Goal: Book appointment/travel/reservation

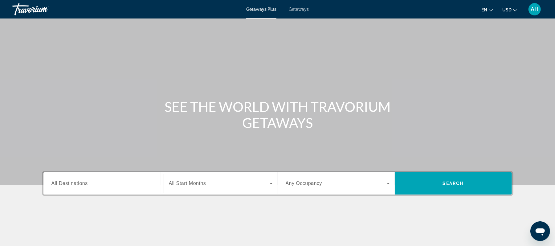
click at [511, 13] on button "USD USD ($) MXN (Mex$) CAD (Can$) GBP (£) EUR (€) AUD (A$) NZD (NZ$) CNY (CN¥)" at bounding box center [510, 9] width 15 height 9
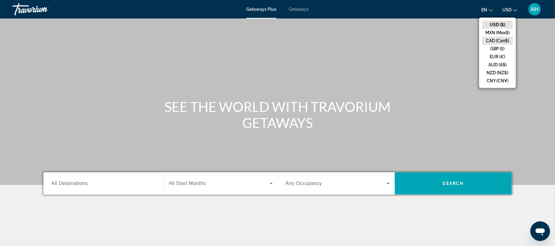
click at [503, 41] on button "CAD (Can$)" at bounding box center [498, 41] width 31 height 8
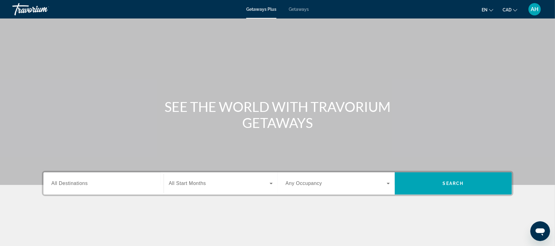
click at [303, 7] on span "Getaways" at bounding box center [299, 9] width 20 height 5
click at [111, 186] on input "Destination All Destinations" at bounding box center [103, 183] width 104 height 7
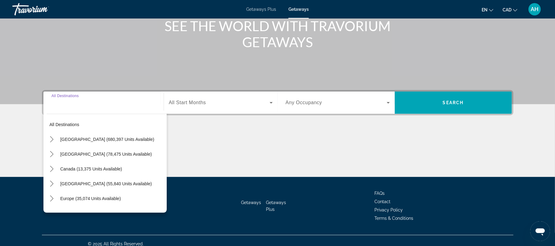
scroll to position [87, 0]
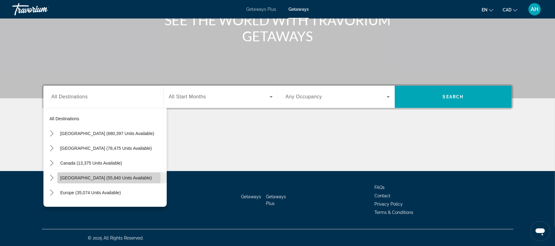
click at [105, 178] on span "Caribbean & Atlantic Islands (55,840 units available)" at bounding box center [106, 177] width 92 height 5
type input "**********"
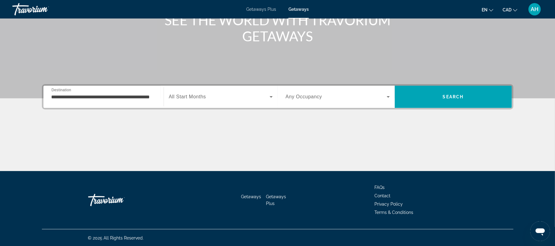
click at [196, 97] on span "All Start Months" at bounding box center [187, 96] width 37 height 5
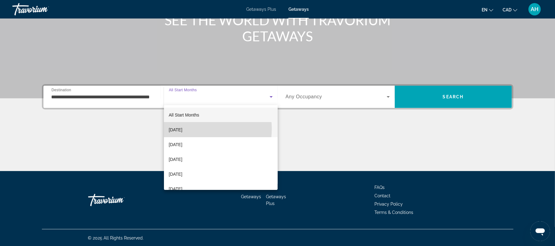
click at [183, 129] on span "October 2025" at bounding box center [176, 129] width 14 height 7
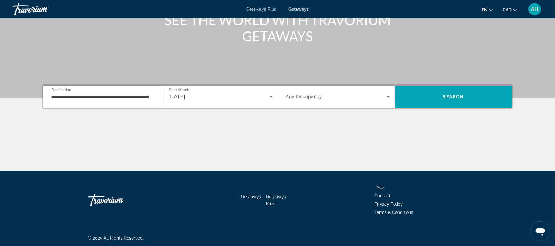
click at [346, 88] on div "Search widget" at bounding box center [338, 96] width 104 height 17
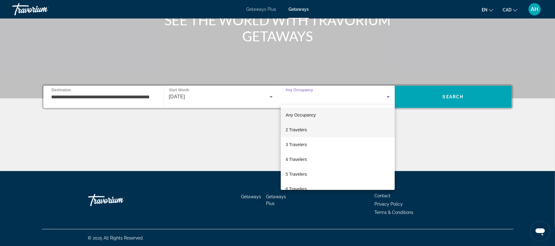
click at [333, 129] on mat-option "2 Travelers" at bounding box center [338, 129] width 114 height 15
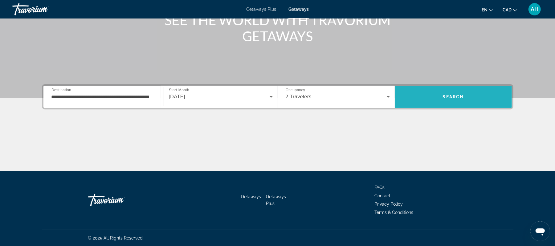
click at [452, 93] on span "Search" at bounding box center [453, 96] width 117 height 15
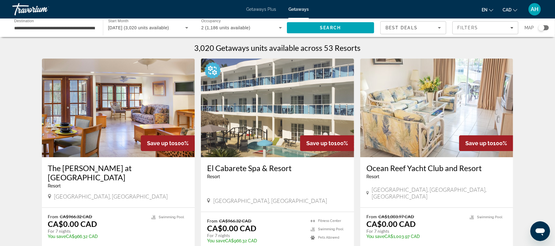
click at [83, 35] on div "**********" at bounding box center [54, 28] width 81 height 18
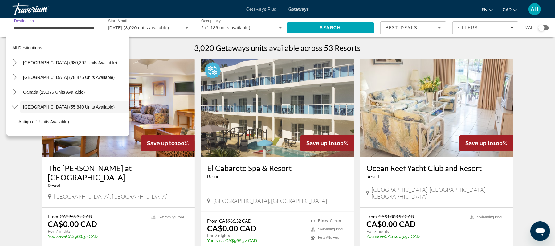
scroll to position [22, 0]
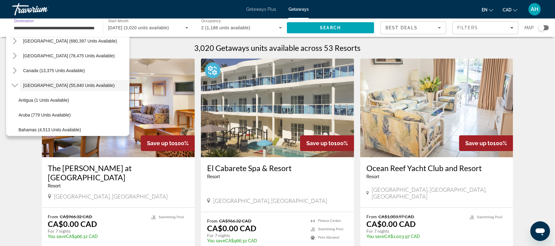
click at [75, 30] on input "**********" at bounding box center [54, 27] width 80 height 7
click at [27, 53] on span "Mexico (78,475 units available)" at bounding box center [69, 55] width 92 height 5
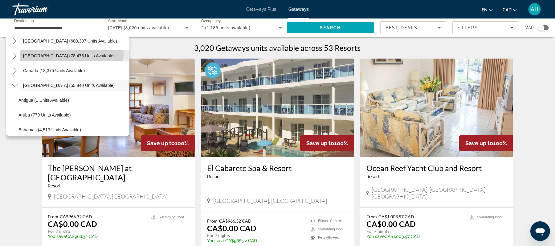
scroll to position [0, 0]
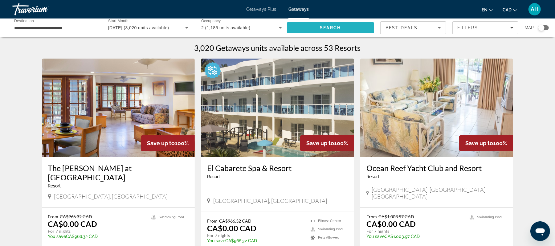
click at [307, 25] on span "Search" at bounding box center [331, 27] width 88 height 15
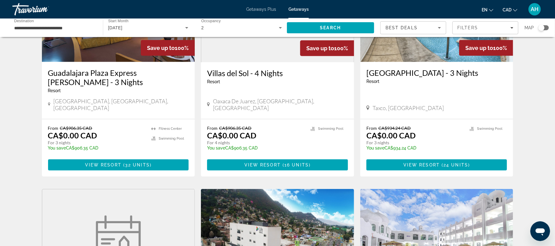
scroll to position [315, 0]
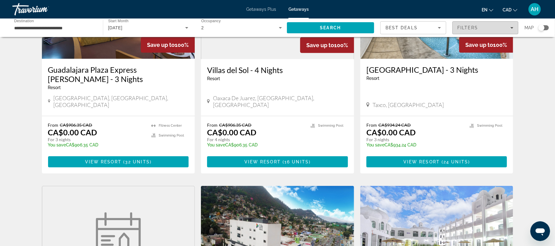
click at [466, 26] on span "Filters" at bounding box center [468, 27] width 21 height 5
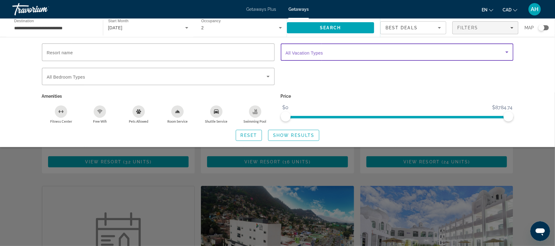
click at [299, 49] on span "Search widget" at bounding box center [396, 51] width 220 height 7
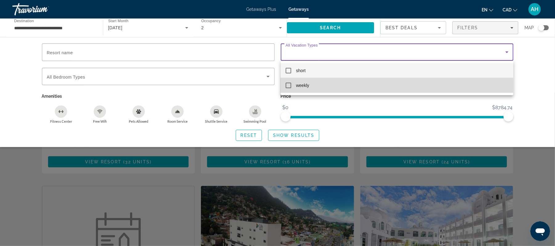
click at [286, 84] on mat-pseudo-checkbox at bounding box center [289, 86] width 6 height 6
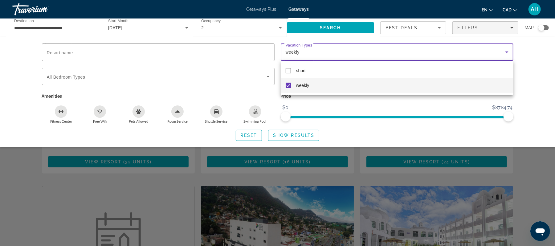
click at [281, 134] on div at bounding box center [277, 123] width 555 height 246
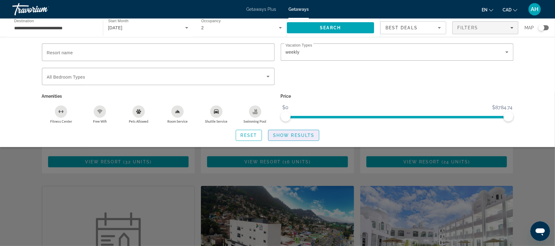
click at [281, 134] on span "Show Results" at bounding box center [293, 135] width 41 height 5
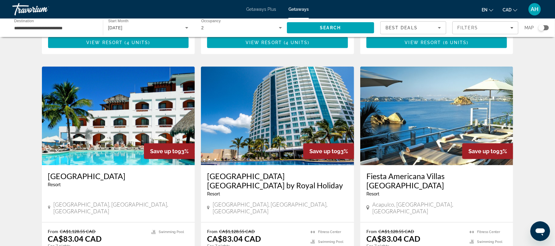
scroll to position [410, 0]
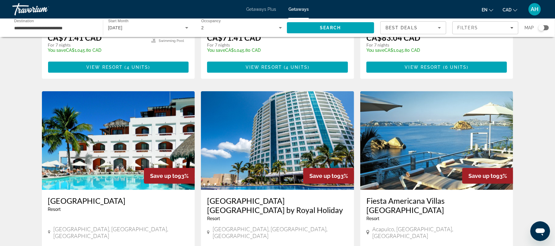
click at [545, 25] on div "Search widget" at bounding box center [544, 27] width 10 height 5
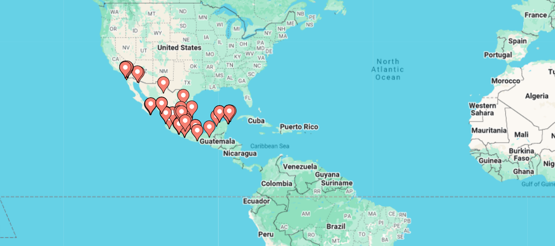
scroll to position [27, 0]
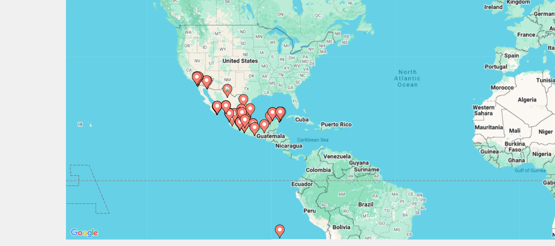
click at [159, 118] on image "Main content" at bounding box center [159, 118] width 4 height 4
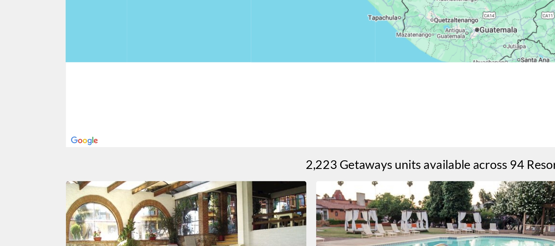
scroll to position [0, 0]
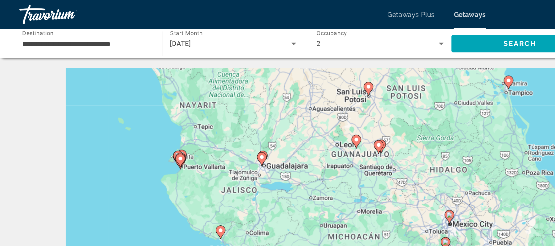
drag, startPoint x: 179, startPoint y: 123, endPoint x: 225, endPoint y: 129, distance: 46.0
click at [225, 129] on div "To activate drag with keyboard, press Alt + Enter. Once in keyboard drag state,…" at bounding box center [278, 135] width 472 height 185
click at [115, 101] on image "Main content" at bounding box center [115, 101] width 4 height 4
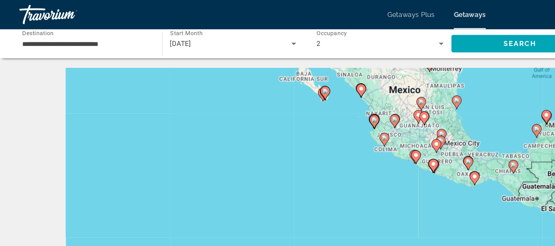
drag, startPoint x: 211, startPoint y: 92, endPoint x: 171, endPoint y: 38, distance: 67.5
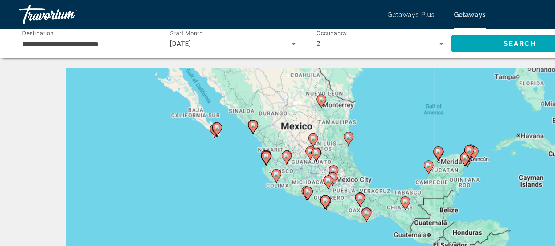
drag, startPoint x: 276, startPoint y: 98, endPoint x: 207, endPoint y: 121, distance: 73.1
click at [207, 121] on div "To activate drag with keyboard, press Alt + Enter. Once in keyboard drag state,…" at bounding box center [278, 135] width 472 height 185
click at [196, 120] on icon "Main content" at bounding box center [196, 123] width 6 height 8
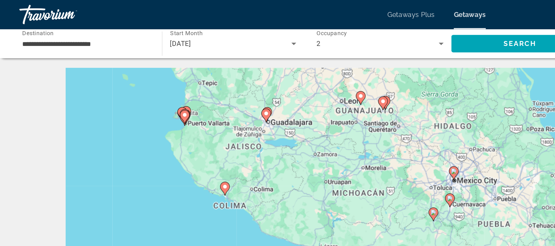
drag, startPoint x: 197, startPoint y: 120, endPoint x: 146, endPoint y: 156, distance: 62.0
click at [146, 156] on div "To activate drag with keyboard, press Alt + Enter. Once in keyboard drag state,…" at bounding box center [278, 135] width 472 height 185
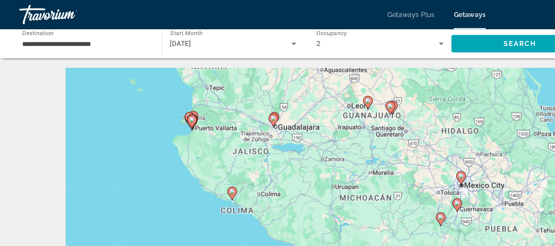
click at [121, 86] on div "To activate drag with keyboard, press Alt + Enter. Once in keyboard drag state,…" at bounding box center [278, 135] width 472 height 185
click at [123, 75] on image "Main content" at bounding box center [122, 76] width 4 height 4
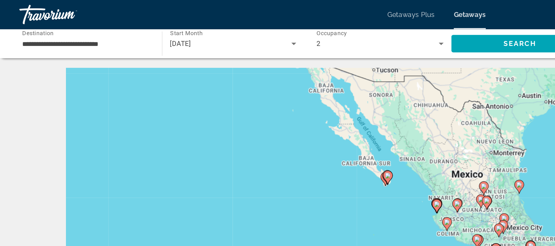
click at [277, 134] on icon "Main content" at bounding box center [278, 131] width 6 height 8
type input "**********"
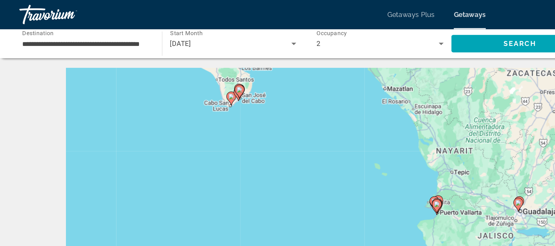
click at [278, 131] on image "Main content" at bounding box center [278, 130] width 4 height 4
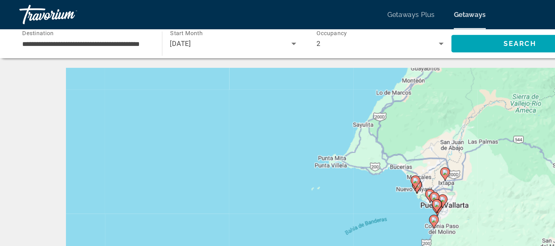
click at [278, 131] on image "Main content" at bounding box center [278, 130] width 4 height 4
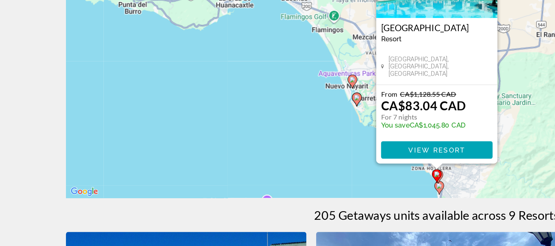
scroll to position [12, 0]
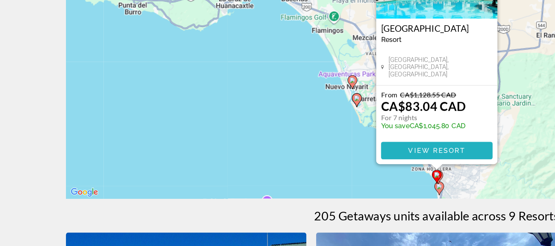
click at [268, 184] on span "View Resort" at bounding box center [277, 185] width 36 height 5
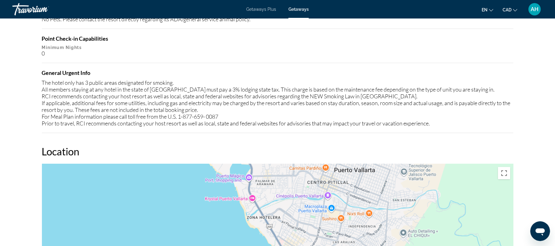
scroll to position [680, 0]
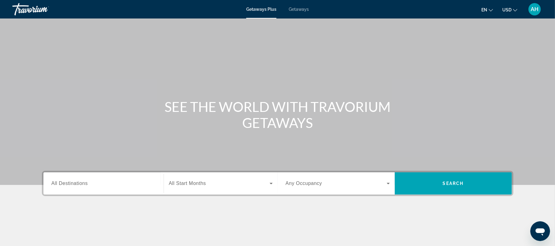
click at [506, 9] on span "USD" at bounding box center [507, 9] width 9 height 5
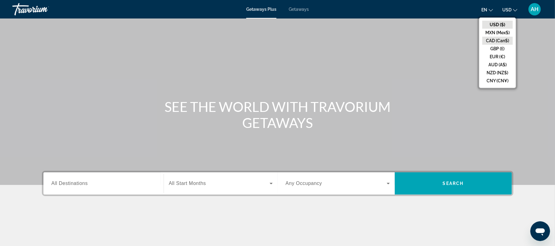
click at [499, 37] on button "CAD (Can$)" at bounding box center [498, 41] width 31 height 8
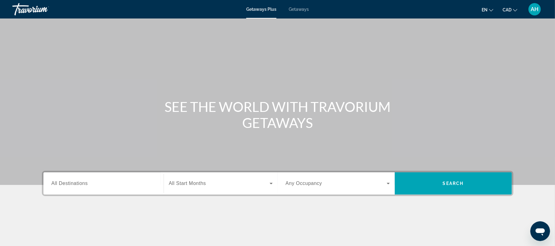
click at [105, 187] on div "Search widget" at bounding box center [103, 184] width 104 height 18
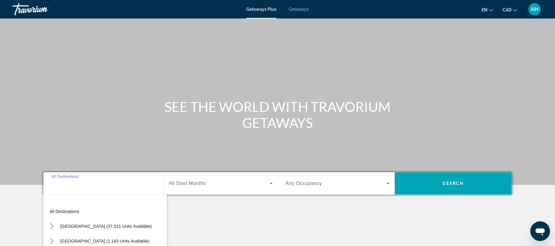
scroll to position [87, 0]
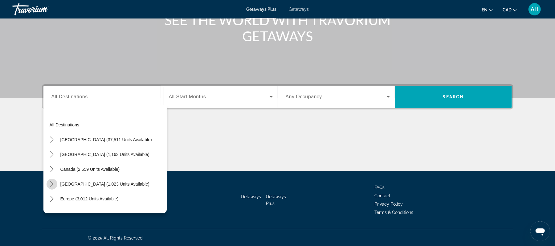
click at [53, 183] on icon "Toggle Caribbean & Atlantic Islands (1,023 units available) submenu" at bounding box center [52, 184] width 6 height 6
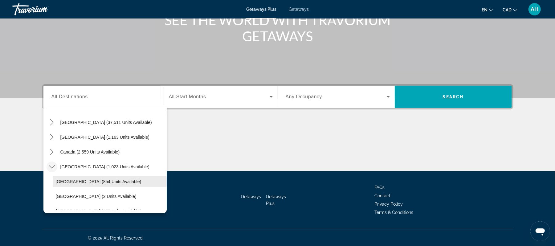
scroll to position [17, 0]
click at [55, 139] on mat-icon "Toggle Mexico (1,163 units available) submenu" at bounding box center [52, 138] width 11 height 11
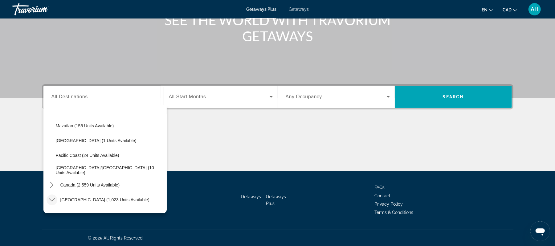
scroll to position [132, 0]
click at [98, 171] on span "Puerto Vallarta/Jalisco (10 units available)" at bounding box center [110, 170] width 108 height 10
type input "**********"
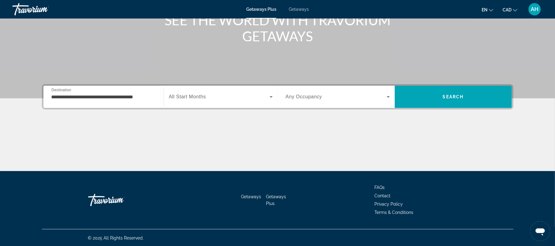
click at [191, 99] on span "All Start Months" at bounding box center [187, 96] width 37 height 5
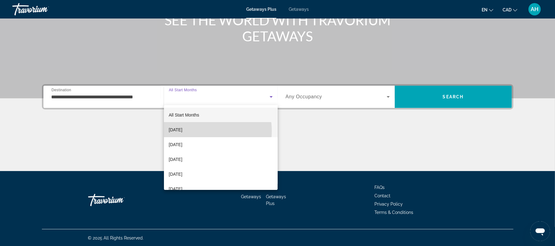
click at [196, 131] on mat-option "October 2025" at bounding box center [221, 129] width 114 height 15
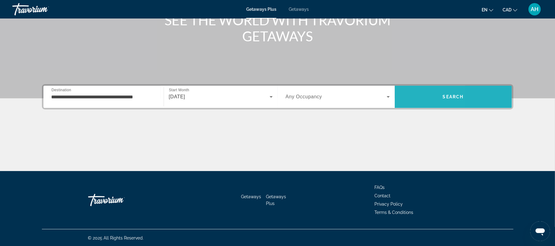
click at [411, 96] on span "Search" at bounding box center [453, 96] width 117 height 15
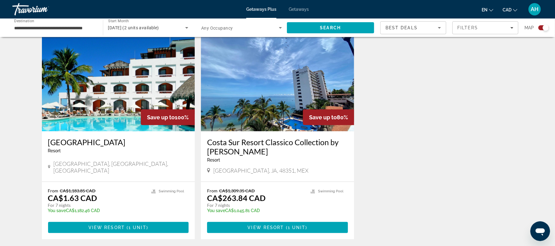
scroll to position [216, 0]
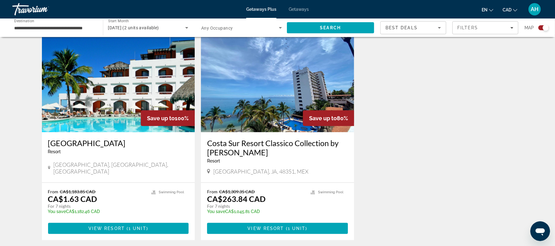
click at [117, 143] on h3 "Plaza Pelicanos Club Beach Resort" at bounding box center [118, 142] width 141 height 9
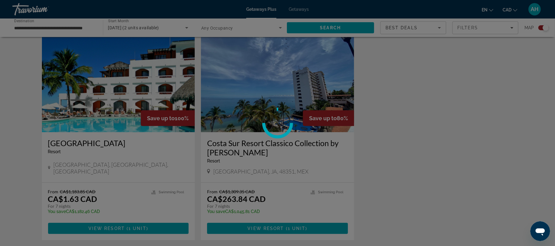
click at [117, 143] on div at bounding box center [277, 123] width 555 height 246
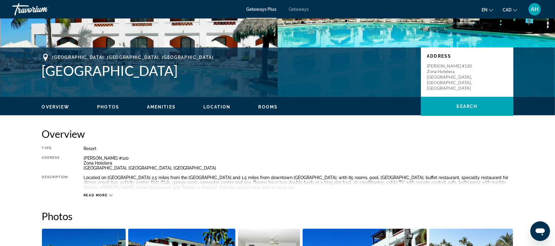
scroll to position [106, 0]
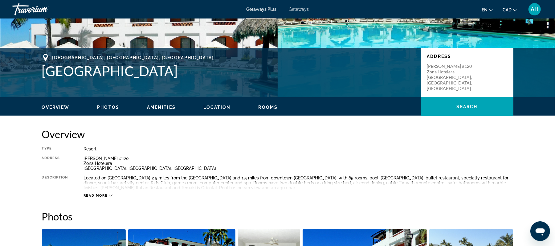
click at [111, 108] on span "Photos" at bounding box center [108, 107] width 22 height 5
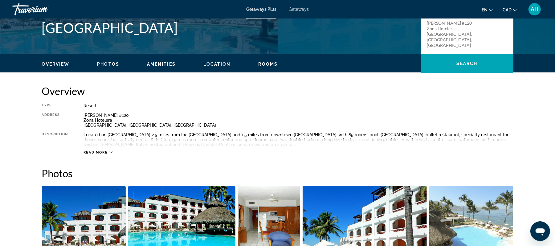
scroll to position [0, 0]
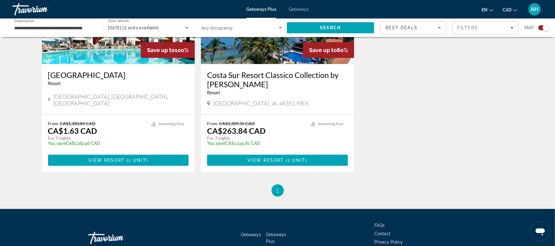
scroll to position [284, 0]
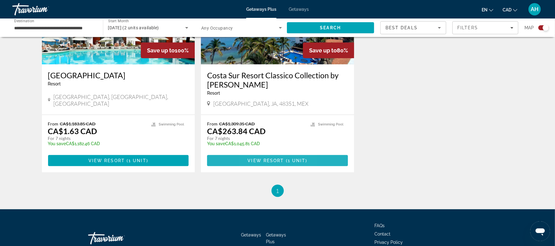
click at [254, 158] on span "View Resort" at bounding box center [266, 160] width 36 height 5
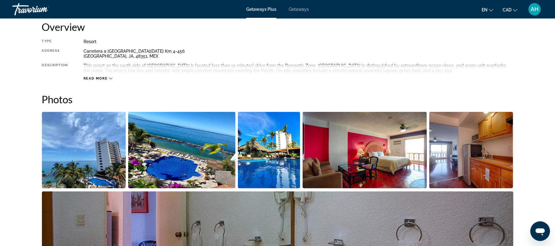
scroll to position [213, 0]
